Goal: Task Accomplishment & Management: Complete application form

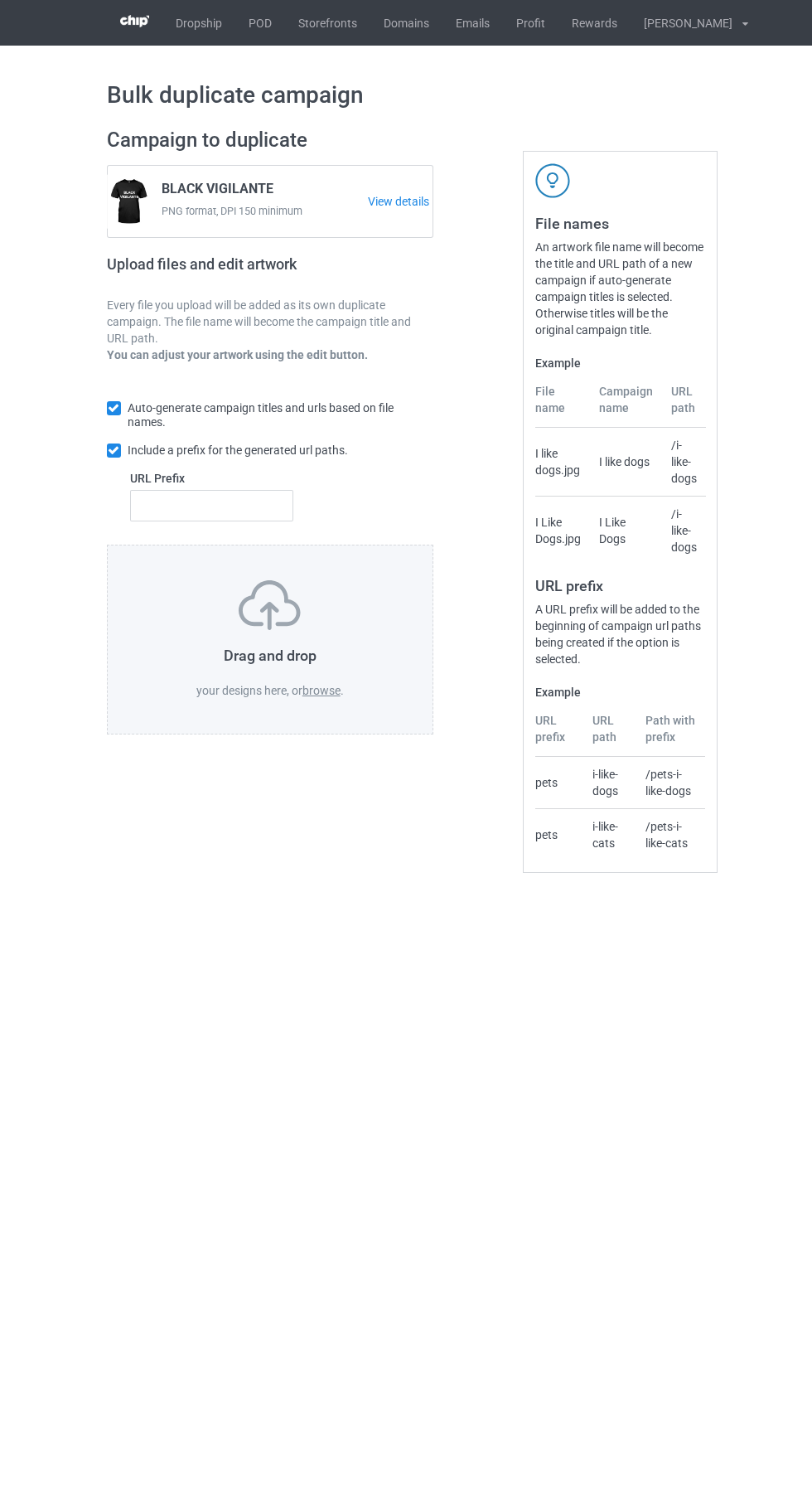
click at [262, 26] on link "POD" at bounding box center [259, 23] width 50 height 46
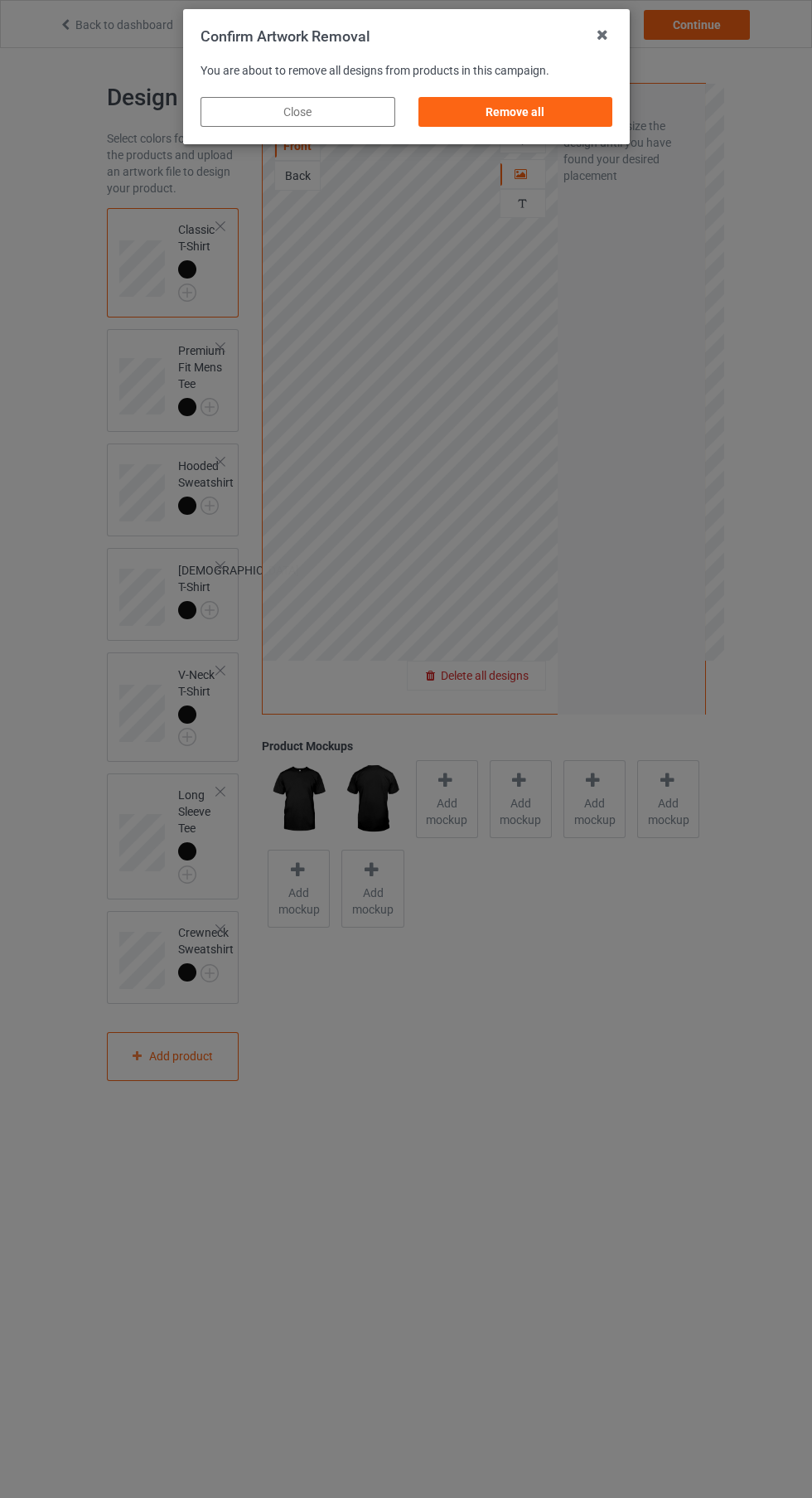
click at [534, 118] on div "Remove all" at bounding box center [515, 112] width 195 height 30
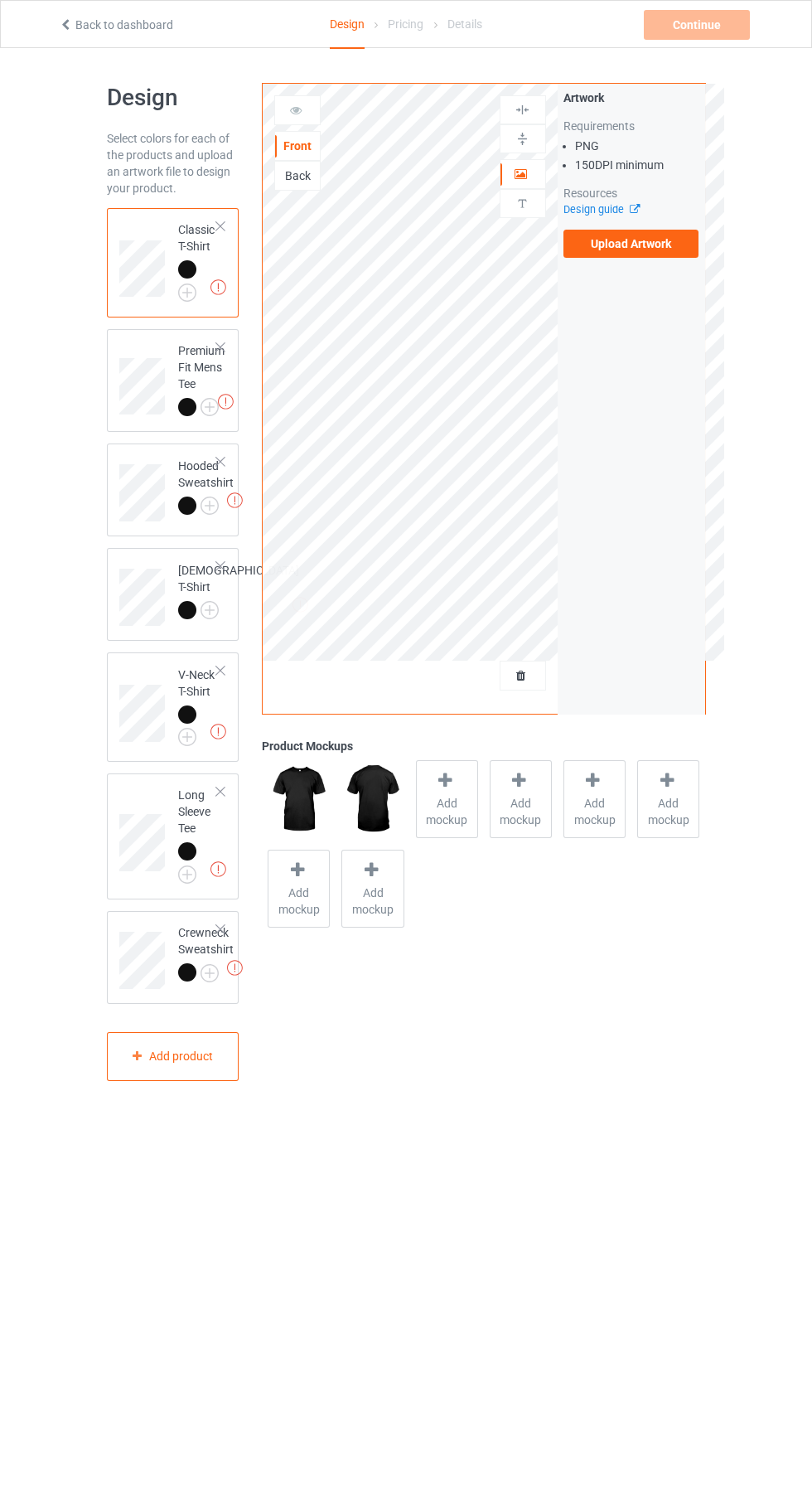
click at [647, 243] on label "Upload Artwork" at bounding box center [632, 243] width 136 height 28
click at [0, 0] on input "Upload Artwork" at bounding box center [0, 0] width 0 height 0
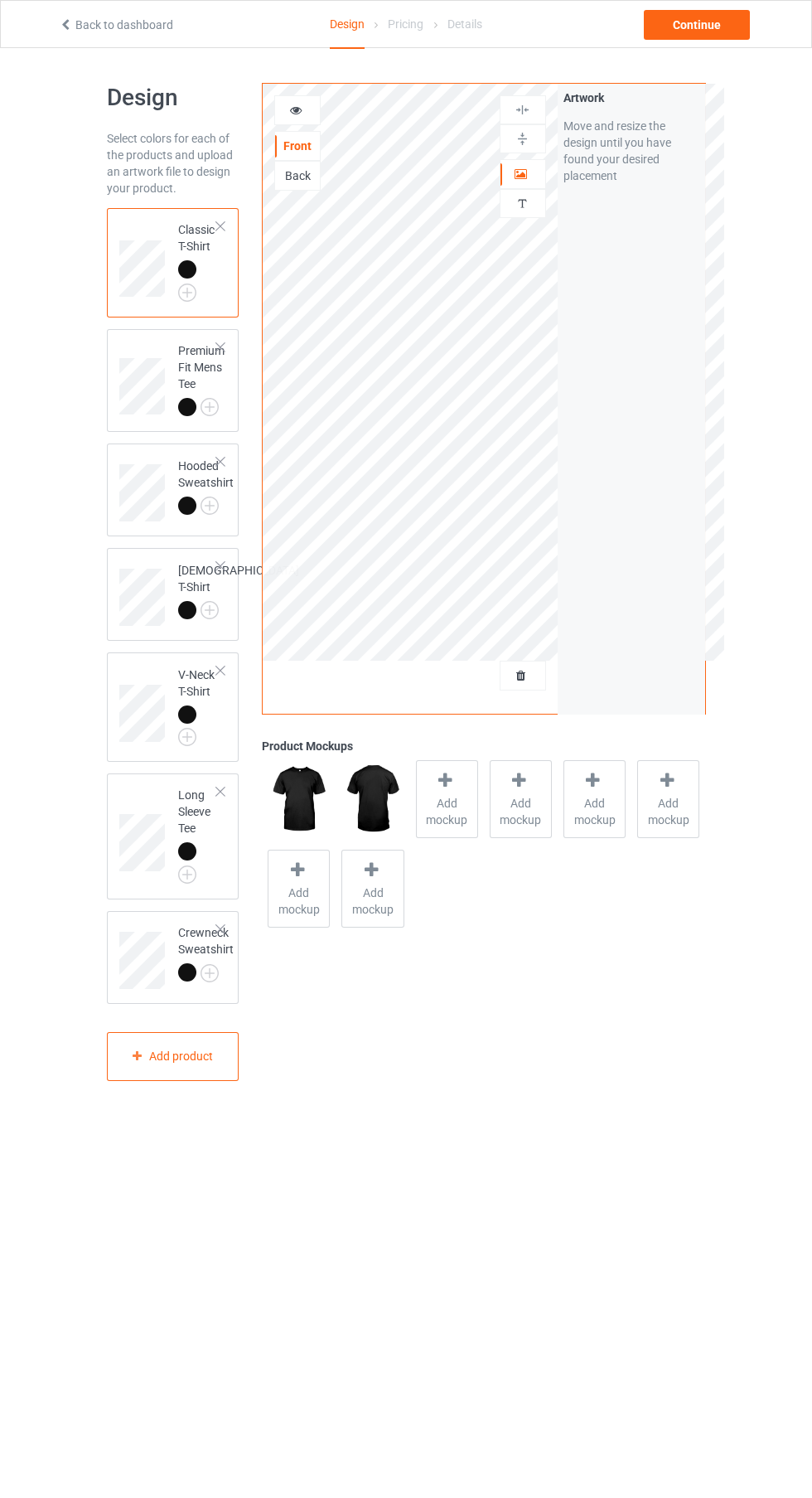
click at [290, 108] on icon at bounding box center [296, 107] width 14 height 11
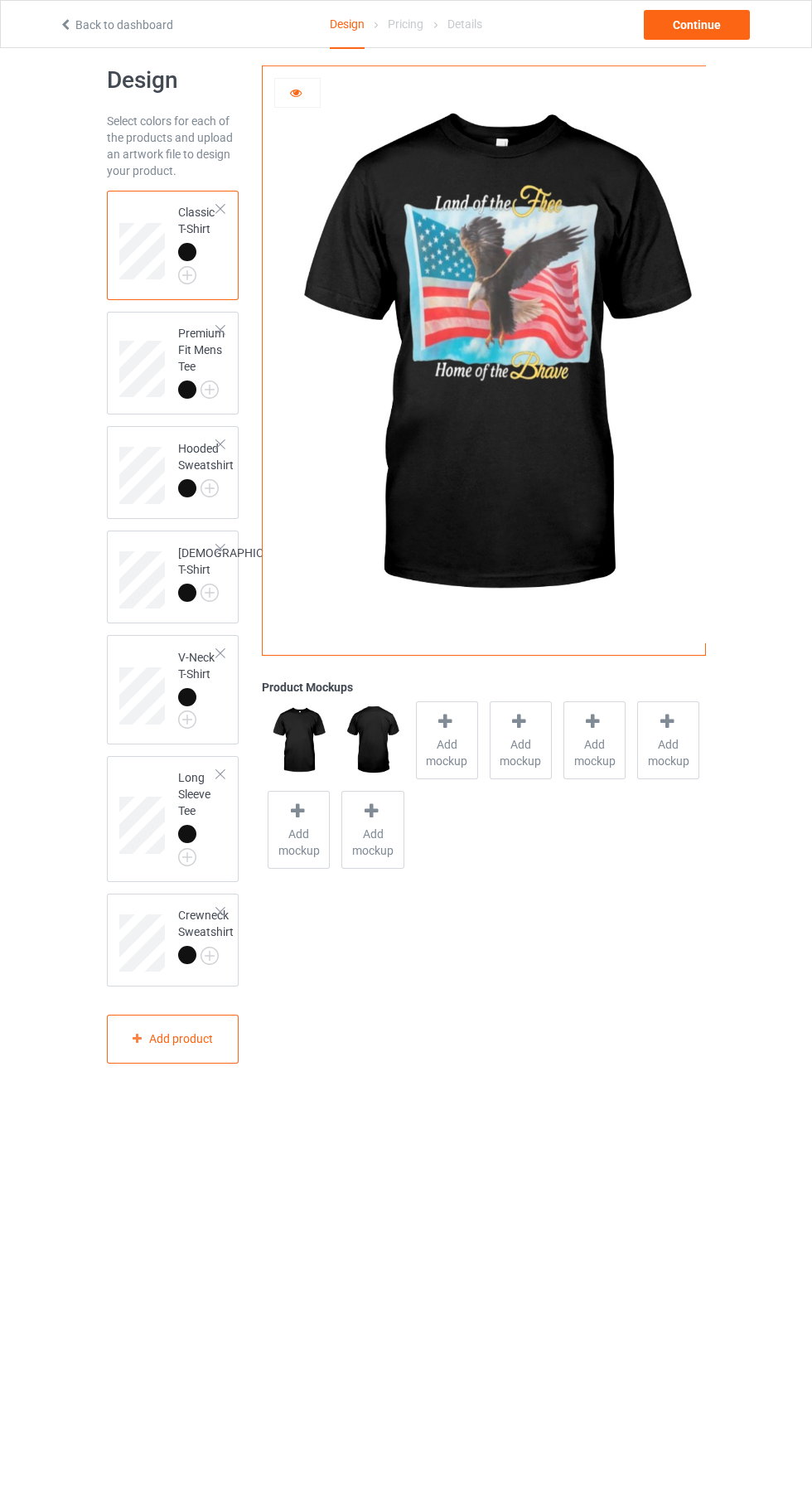
scroll to position [23, 0]
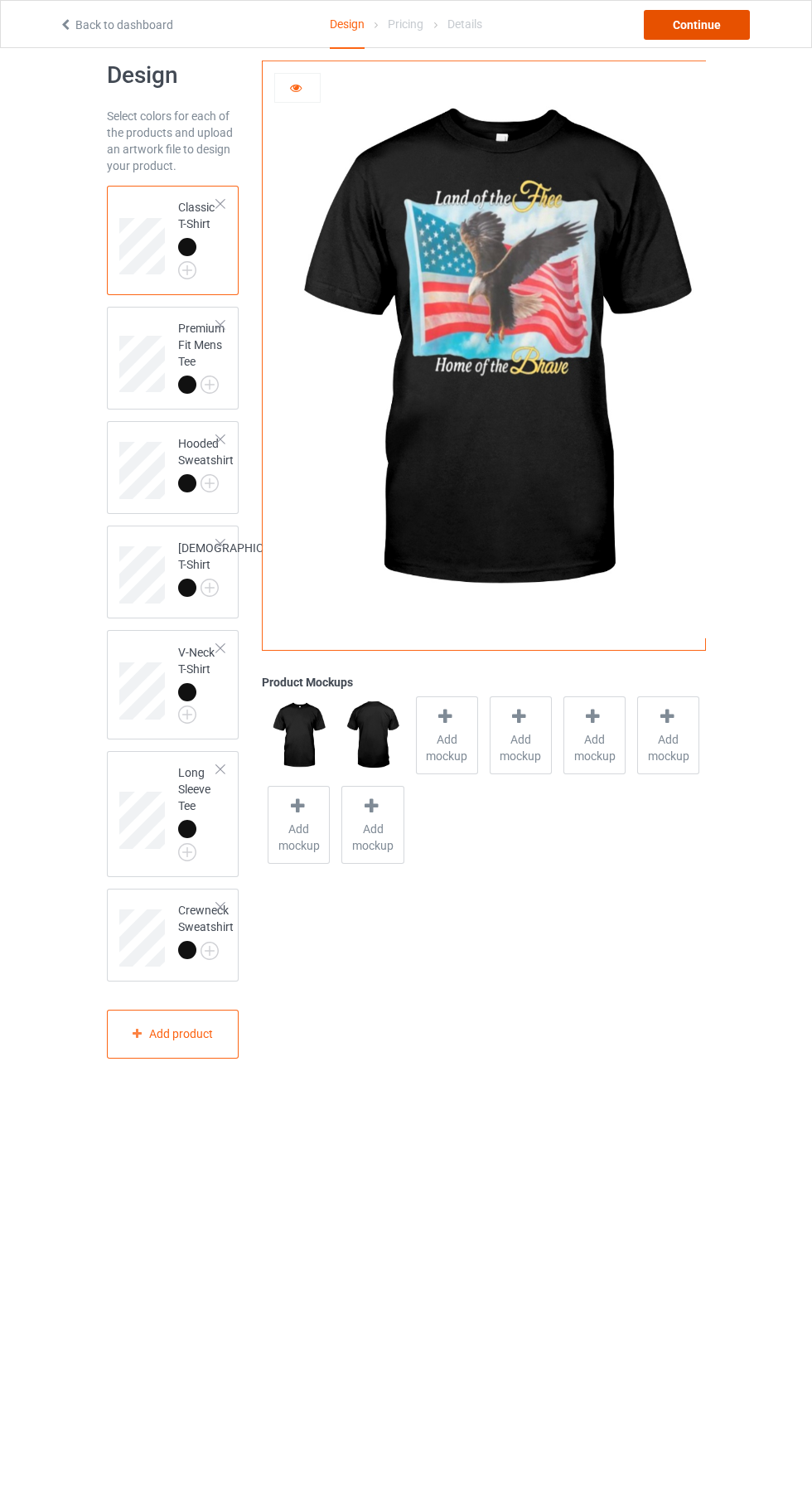
click at [713, 32] on div "Continue" at bounding box center [696, 25] width 106 height 30
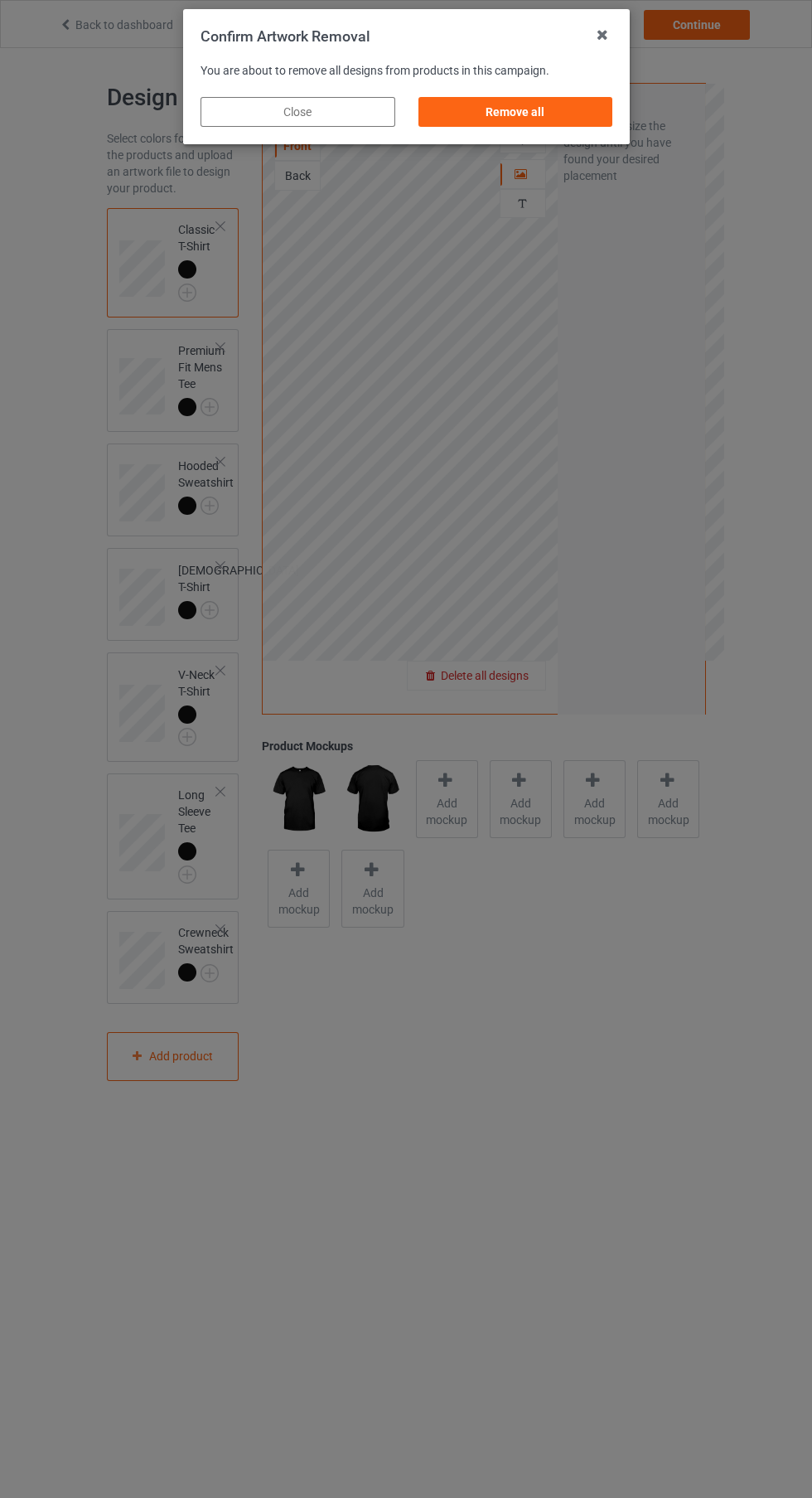
click at [510, 109] on div "Remove all" at bounding box center [515, 112] width 195 height 30
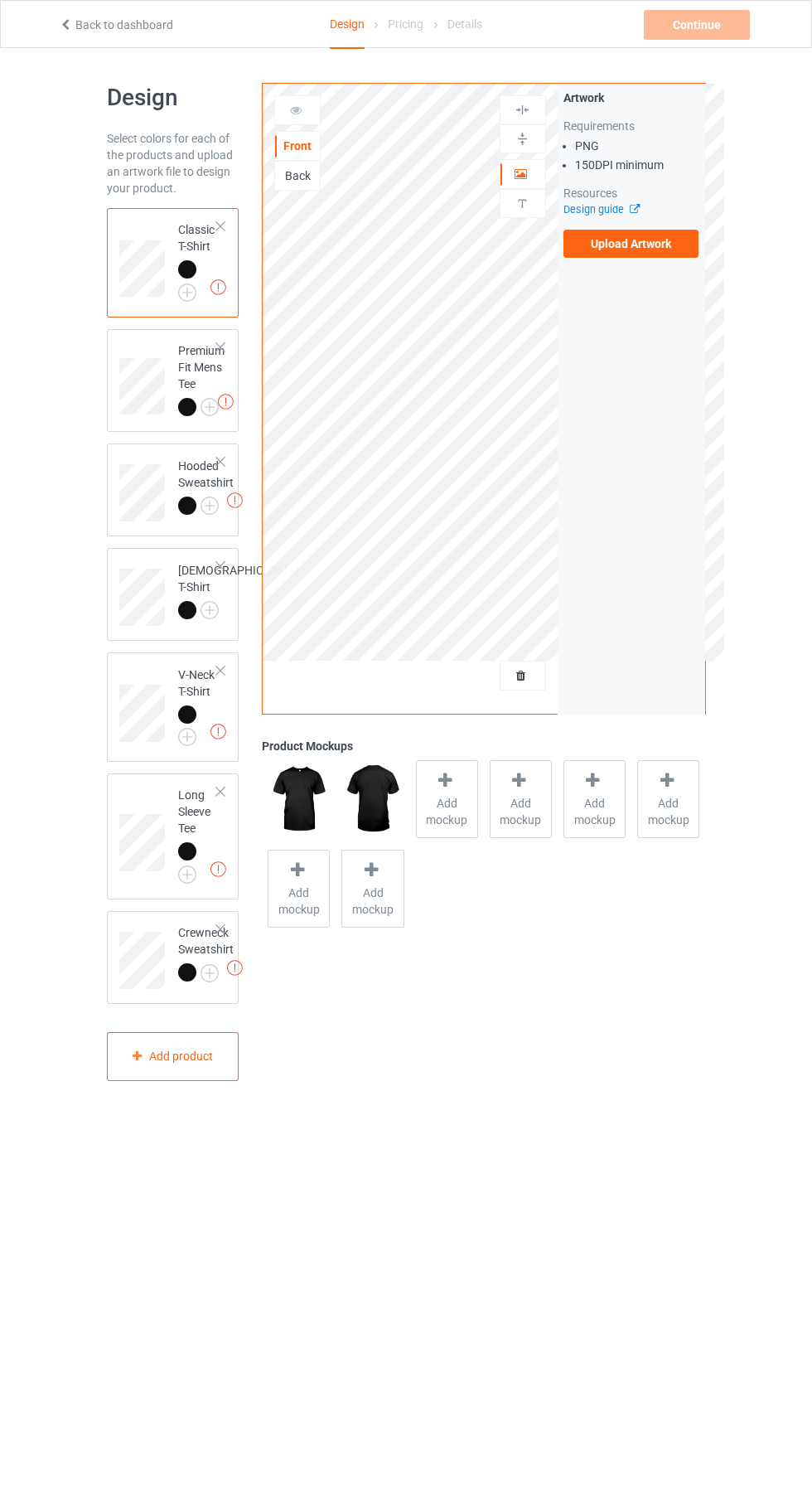
click at [656, 242] on label "Upload Artwork" at bounding box center [632, 243] width 136 height 28
click at [0, 0] on input "Upload Artwork" at bounding box center [0, 0] width 0 height 0
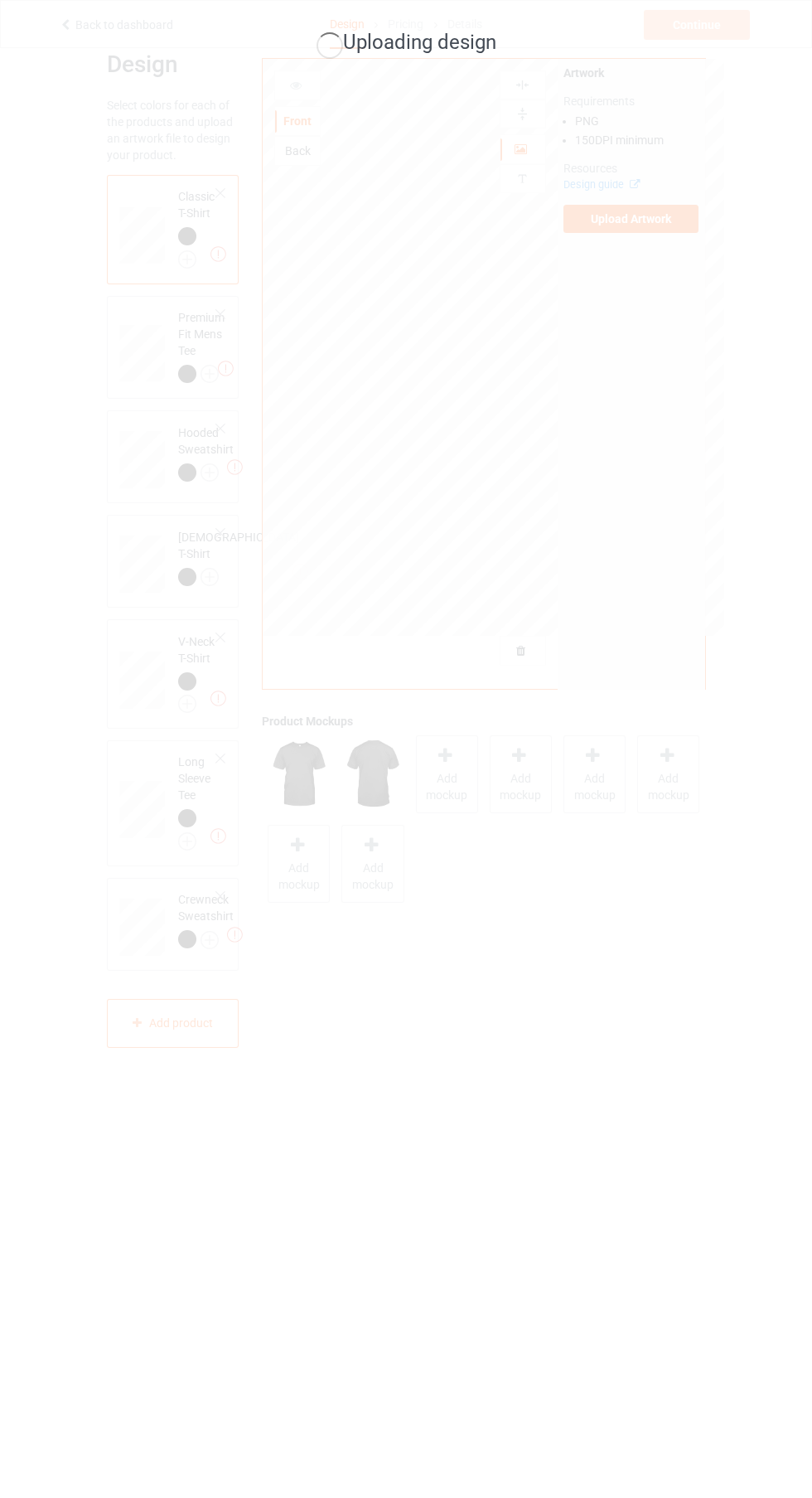
scroll to position [47, 0]
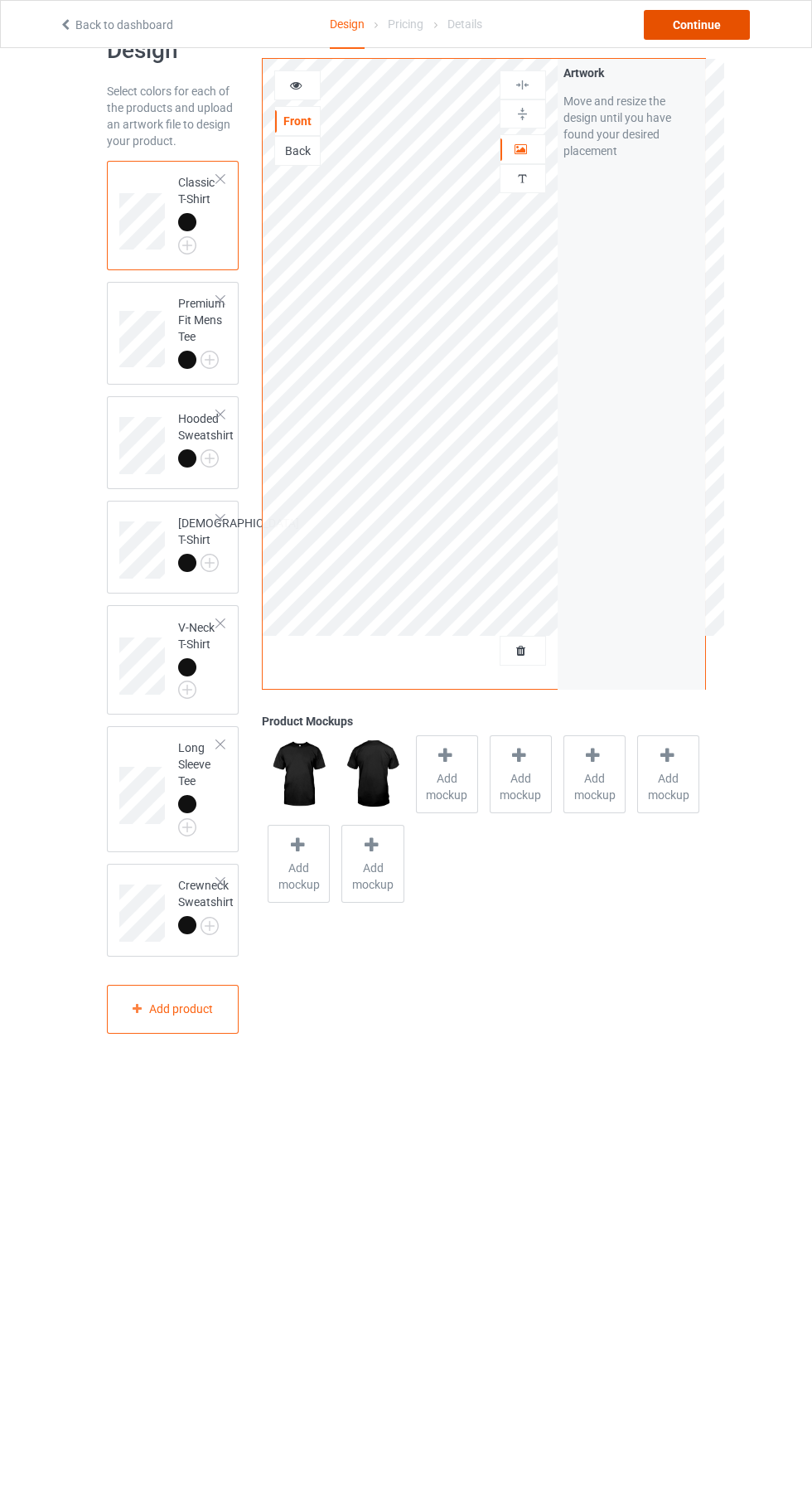
click at [699, 24] on div "Continue" at bounding box center [696, 25] width 106 height 30
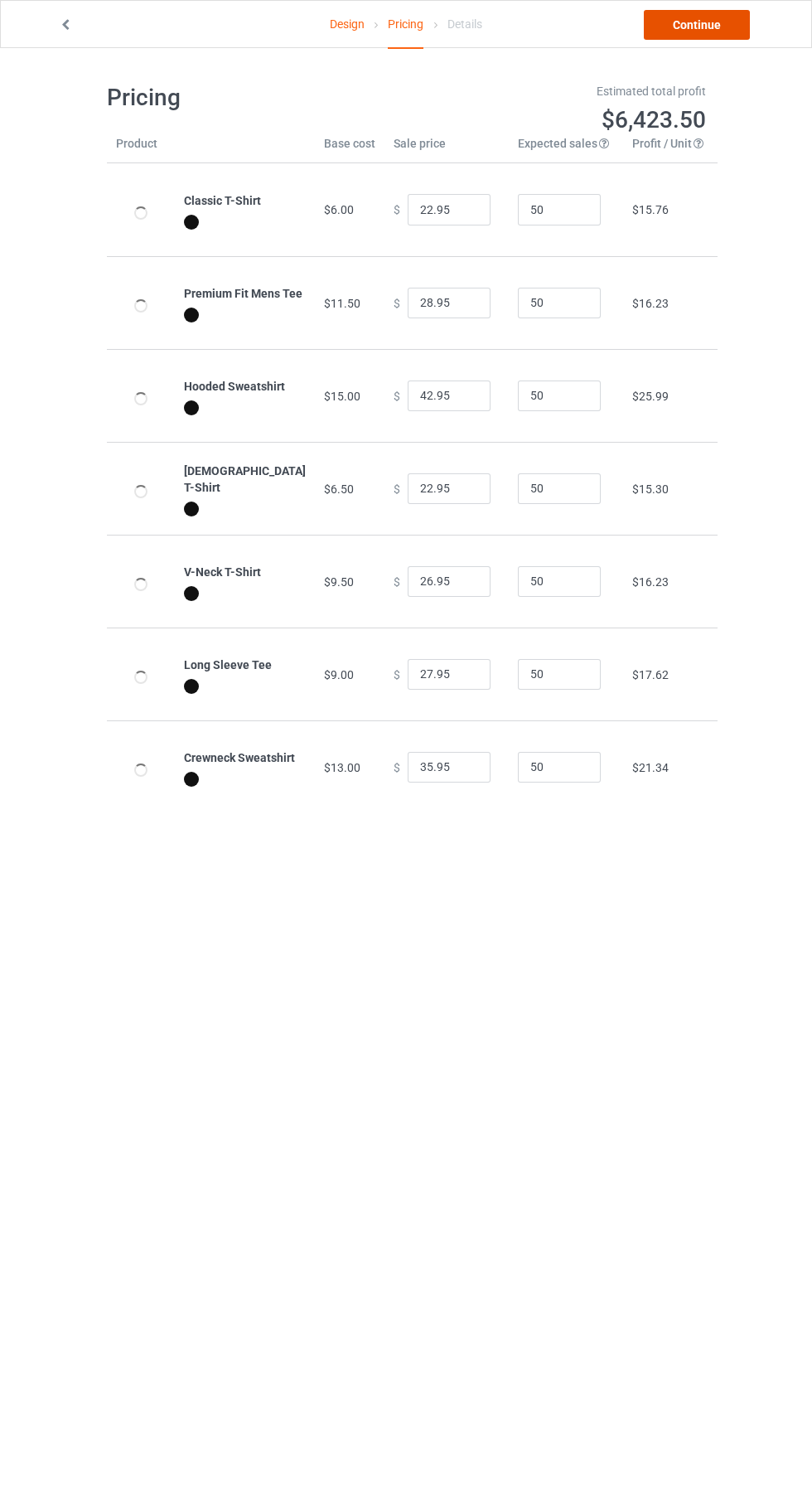
click at [677, 32] on link "Continue" at bounding box center [696, 25] width 106 height 30
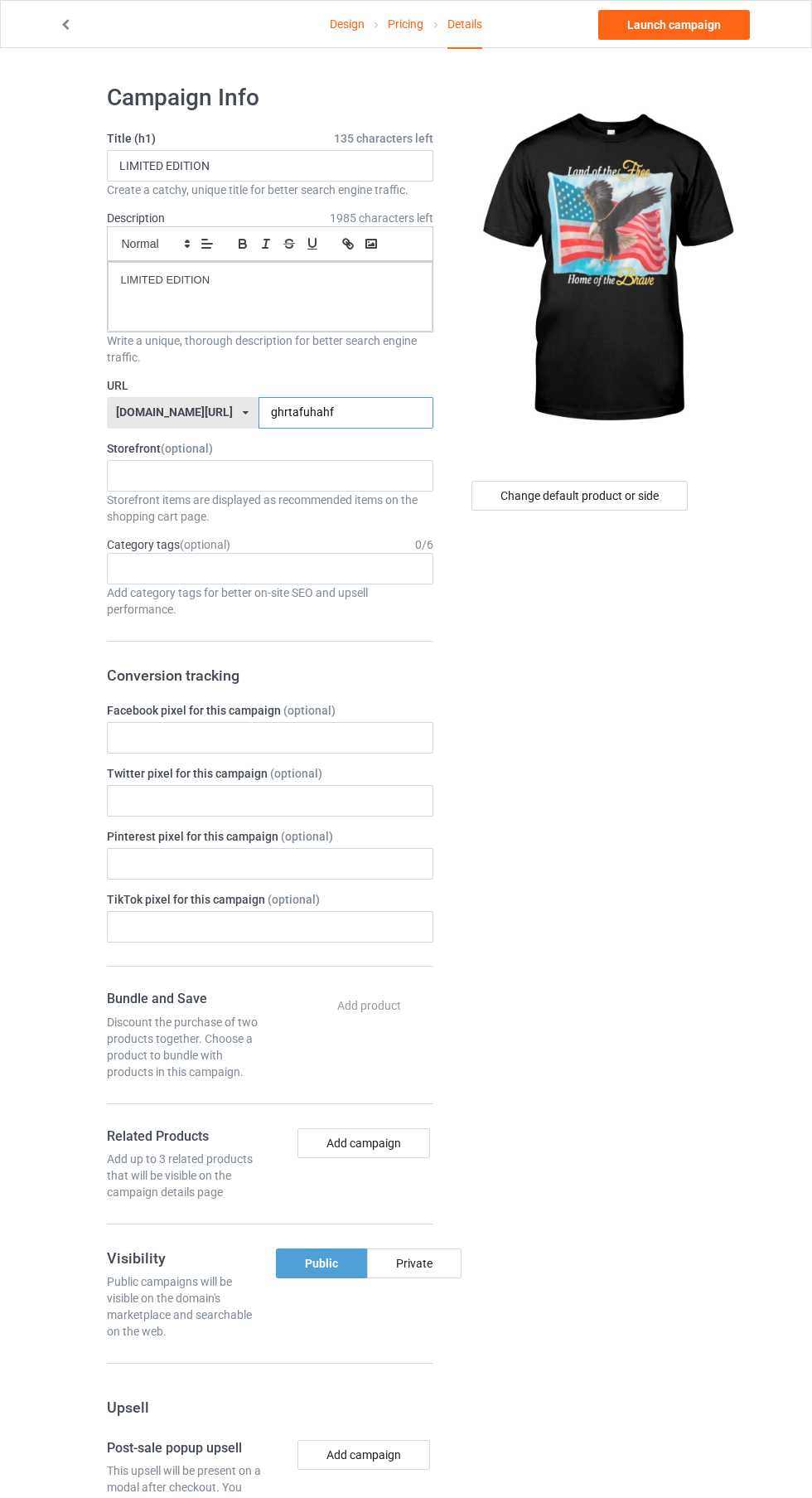
click at [328, 416] on input "ghrtafuhahf" at bounding box center [346, 413] width 175 height 32
type input "ghrtafuhahfYgyf"
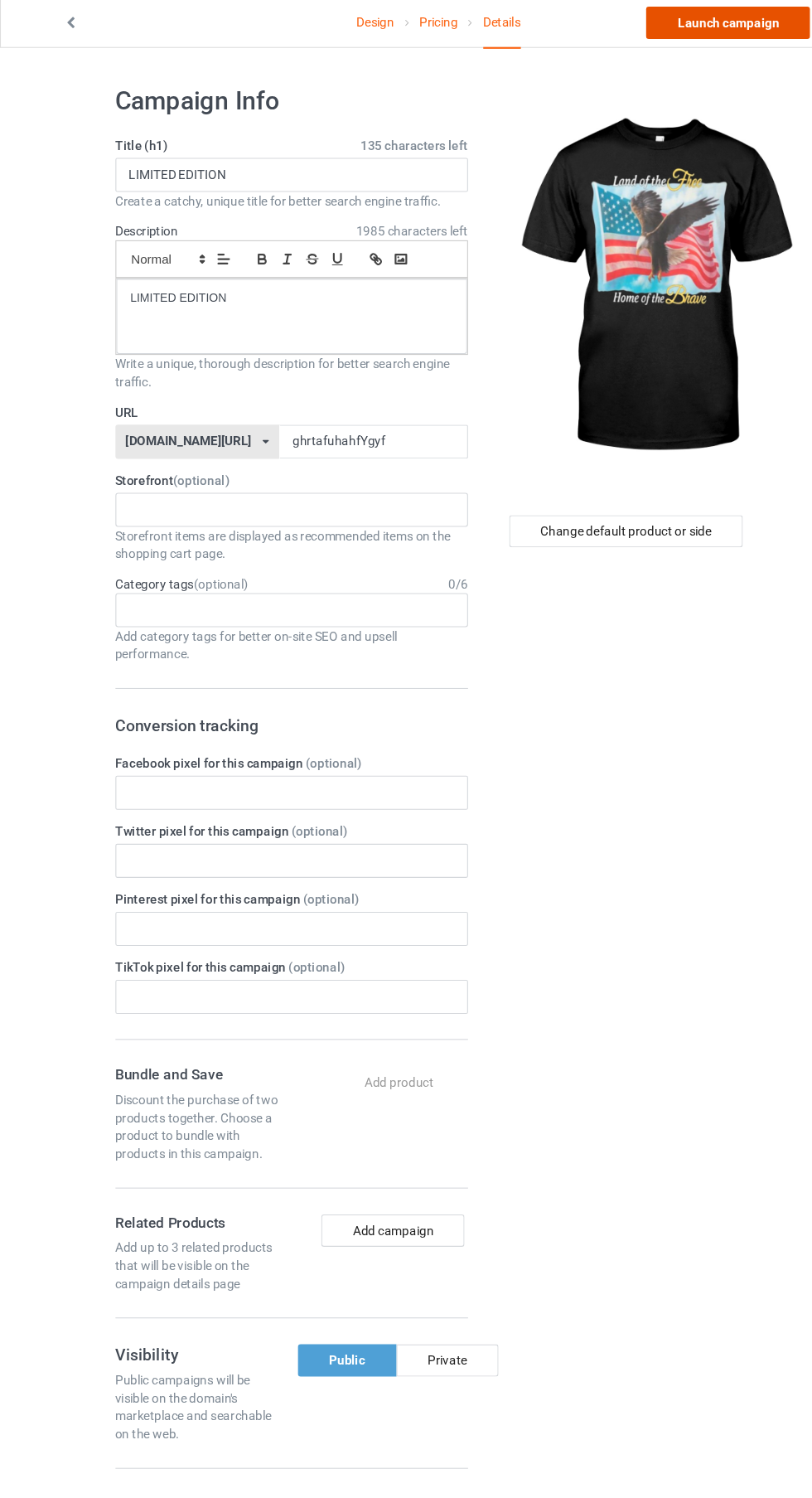
click at [676, 28] on link "Launch campaign" at bounding box center [674, 25] width 151 height 30
